Goal: Task Accomplishment & Management: Use online tool/utility

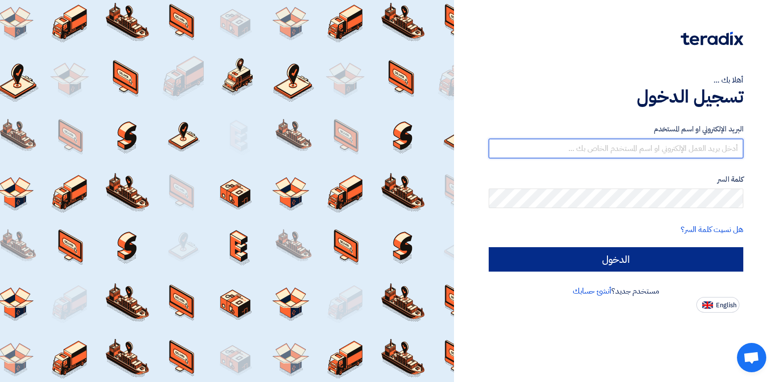
type input "[EMAIL_ADDRESS][DOMAIN_NAME]"
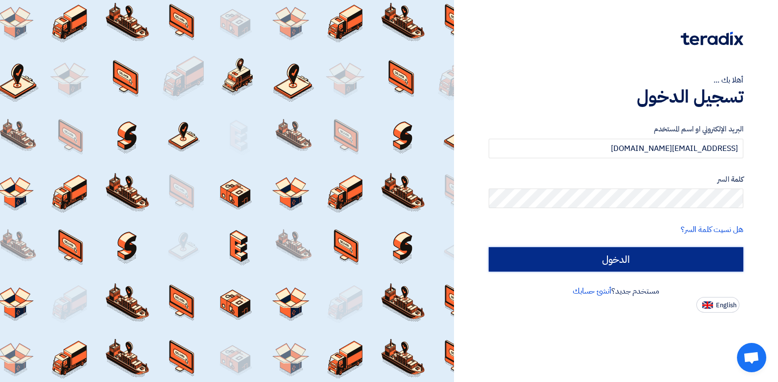
click at [602, 265] on input "الدخول" at bounding box center [616, 259] width 255 height 24
type input "Sign in"
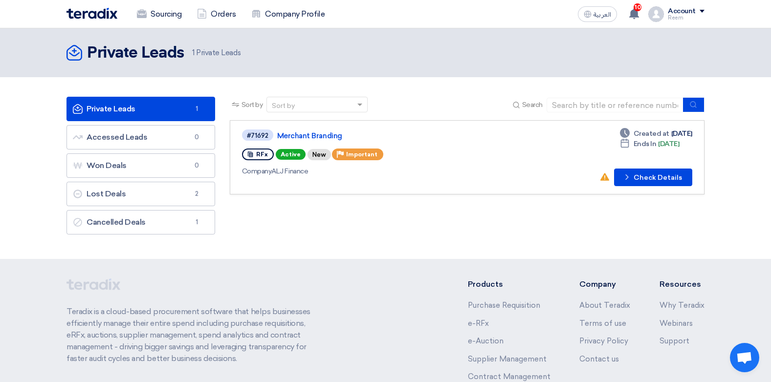
click at [350, 169] on div "Company ALJ Finance" at bounding box center [383, 171] width 282 height 10
drag, startPoint x: 651, startPoint y: 216, endPoint x: 671, endPoint y: 218, distance: 20.2
click at [671, 218] on div "Sort by Sort by Search Category Owner Type" at bounding box center [466, 168] width 489 height 143
drag, startPoint x: 671, startPoint y: 218, endPoint x: 657, endPoint y: 180, distance: 40.2
click at [657, 180] on button "Check details Check Details" at bounding box center [653, 178] width 78 height 18
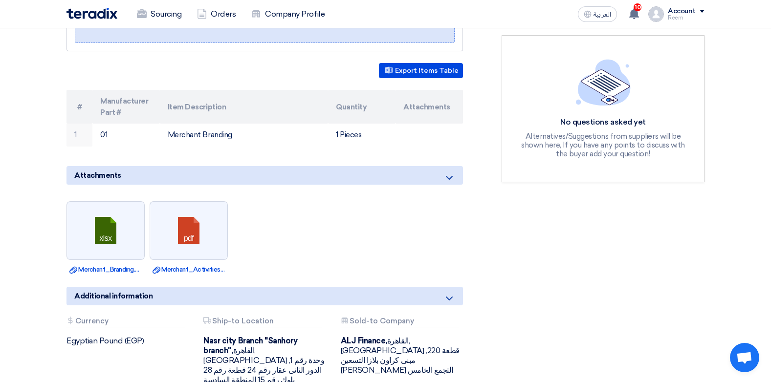
scroll to position [245, 0]
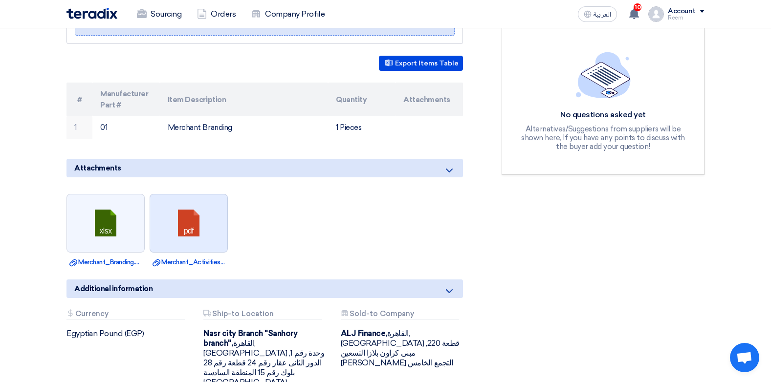
click at [220, 218] on link at bounding box center [189, 224] width 78 height 59
